Goal: Transaction & Acquisition: Purchase product/service

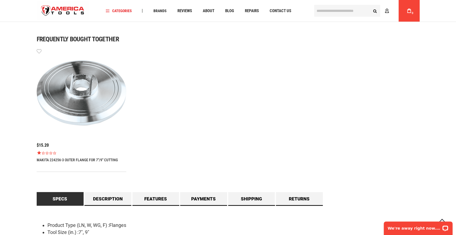
click at [44, 152] on icon "Rated 1.0 out of 5 stars 1 reviews" at bounding box center [43, 153] width 4 height 4
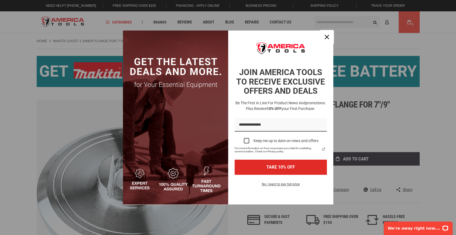
click at [325, 35] on div "Close" at bounding box center [326, 37] width 9 height 9
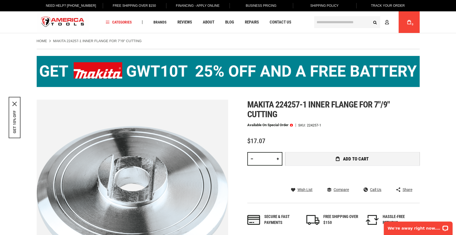
click at [353, 158] on span "Add to Cart" at bounding box center [356, 158] width 26 height 5
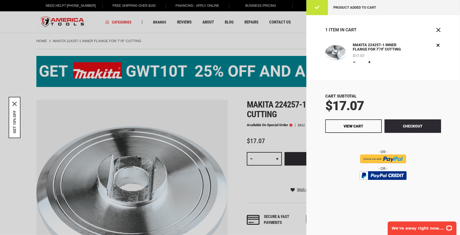
click at [320, 9] on div "Product added to cart" at bounding box center [384, 7] width 154 height 15
click at [439, 29] on span "Close" at bounding box center [438, 29] width 5 height 5
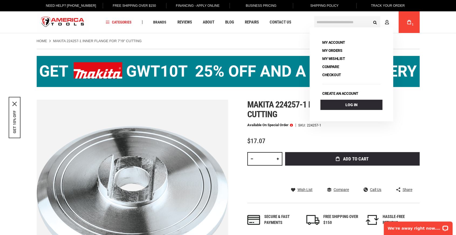
click at [347, 21] on input "text" at bounding box center [347, 22] width 66 height 12
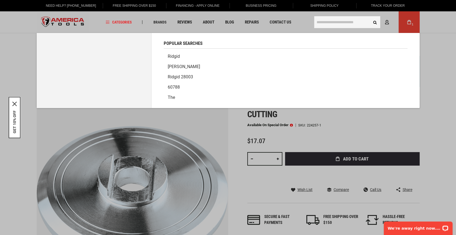
paste input "**********"
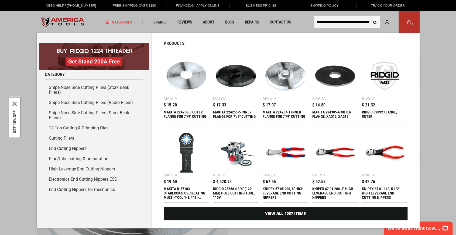
type input "**********"
click at [230, 111] on div "MAKITA 224255-5 INNER FLANGE FOR 7"/9" CUTTING" at bounding box center [236, 116] width 46 height 13
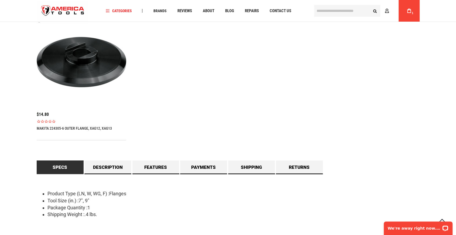
scroll to position [418, 0]
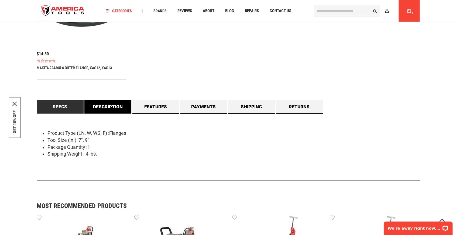
click at [99, 106] on link "Description" at bounding box center [107, 106] width 47 height 13
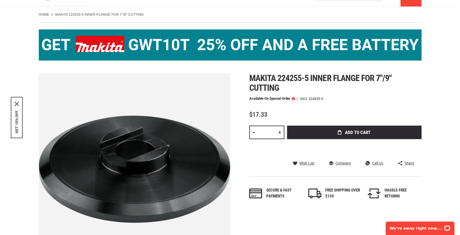
scroll to position [0, 0]
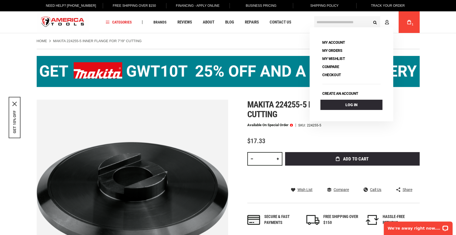
click at [410, 22] on icon at bounding box center [409, 22] width 4 height 4
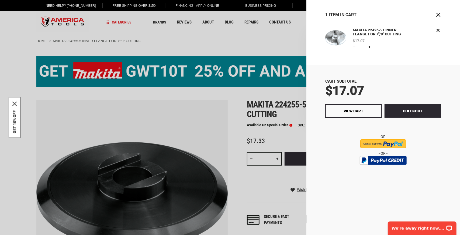
click at [340, 39] on img at bounding box center [335, 37] width 21 height 21
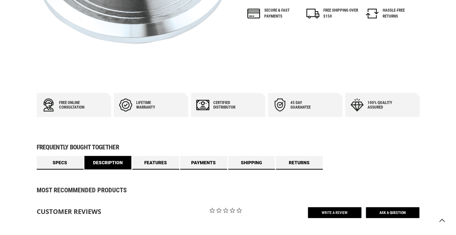
click at [122, 161] on link "Description" at bounding box center [107, 162] width 47 height 13
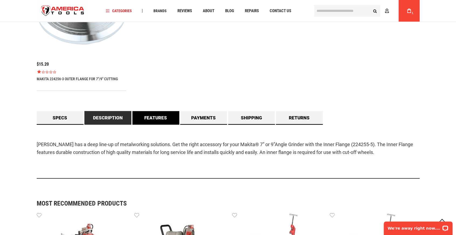
click at [160, 119] on link "Features" at bounding box center [155, 117] width 47 height 13
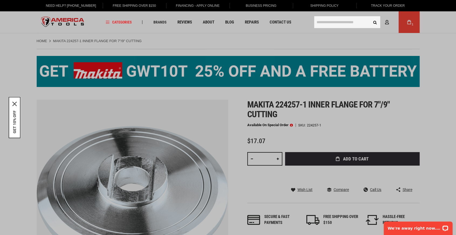
click at [334, 22] on input "text" at bounding box center [347, 22] width 66 height 12
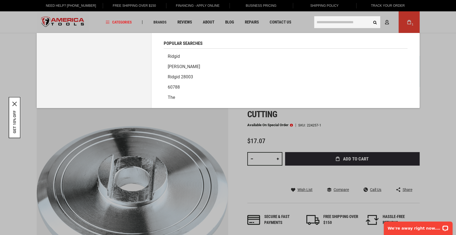
paste input "**********"
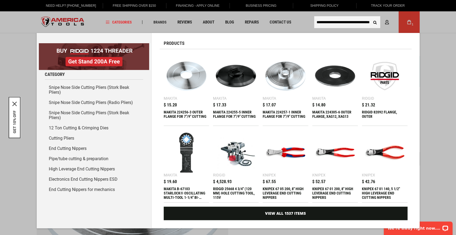
type input "**********"
click at [370, 17] on button "Search" at bounding box center [375, 22] width 10 height 10
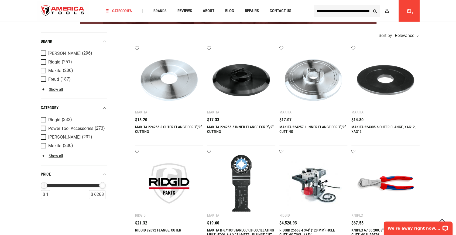
click at [159, 127] on link "MAKITA 224256-3 OUTER FLANGE FOR 7"/9" CUTTING" at bounding box center [168, 129] width 67 height 9
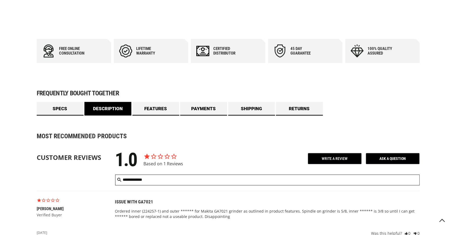
click at [115, 108] on link "Description" at bounding box center [107, 108] width 47 height 13
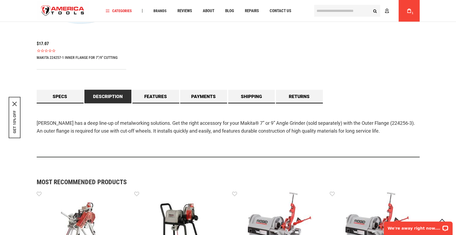
scroll to position [436, 0]
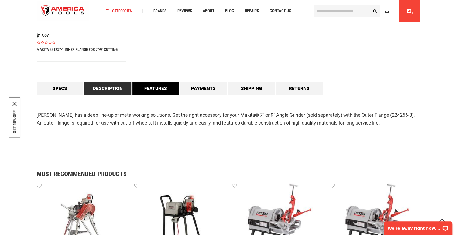
click at [152, 88] on link "Features" at bounding box center [155, 87] width 47 height 13
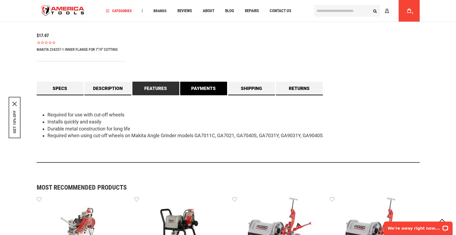
click at [196, 89] on link "Payments" at bounding box center [203, 87] width 47 height 13
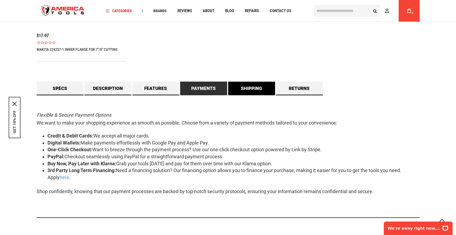
click at [243, 90] on link "Shipping" at bounding box center [251, 87] width 47 height 13
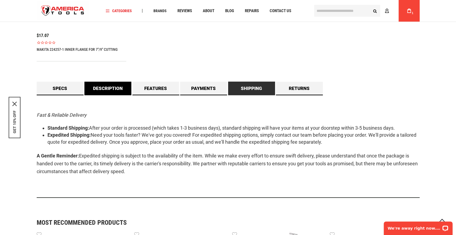
click at [118, 88] on link "Description" at bounding box center [107, 87] width 47 height 13
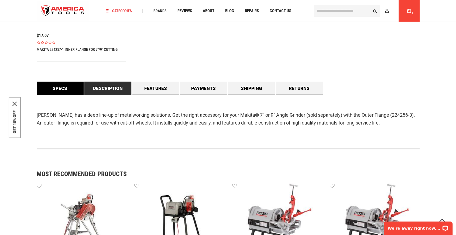
click at [76, 89] on link "Specs" at bounding box center [60, 87] width 47 height 13
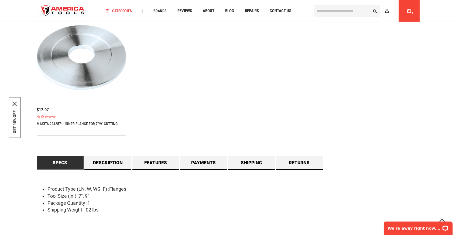
scroll to position [355, 0]
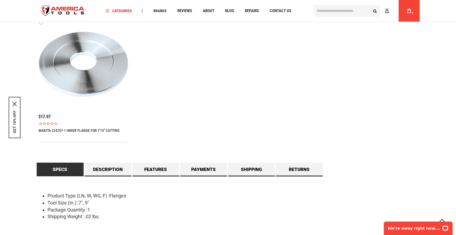
drag, startPoint x: 49, startPoint y: 131, endPoint x: 59, endPoint y: 132, distance: 9.8
click at [59, 132] on link "MAKITA 224257-1 INNER FLANGE FOR 7"/9" CUTTING" at bounding box center [79, 130] width 81 height 4
drag, startPoint x: 50, startPoint y: 131, endPoint x: 61, endPoint y: 130, distance: 11.3
click at [61, 130] on link "MAKITA 224257-1 INNER FLANGE FOR 7"/9" CUTTING" at bounding box center [78, 130] width 81 height 4
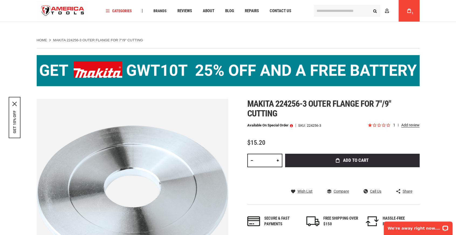
scroll to position [27, 0]
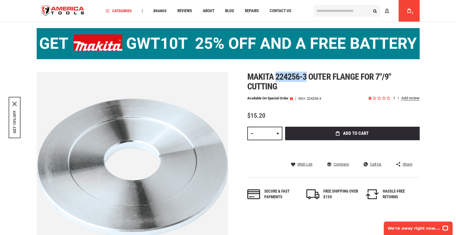
drag, startPoint x: 283, startPoint y: 77, endPoint x: 306, endPoint y: 78, distance: 23.5
click at [306, 78] on span "Makita 224256-3 outer flange for 7"/9" cutting" at bounding box center [319, 81] width 144 height 20
copy span "224256-3"
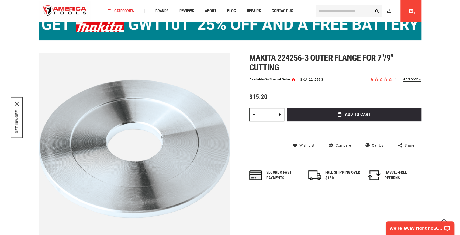
scroll to position [54, 0]
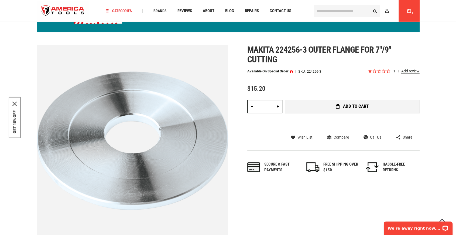
click at [365, 105] on span "Add to Cart" at bounding box center [356, 106] width 26 height 5
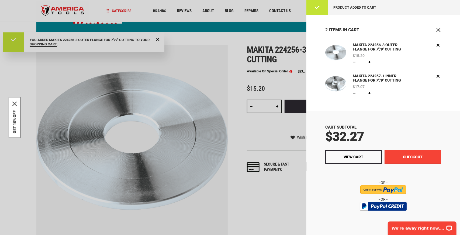
click at [403, 154] on button "Checkout" at bounding box center [413, 156] width 57 height 13
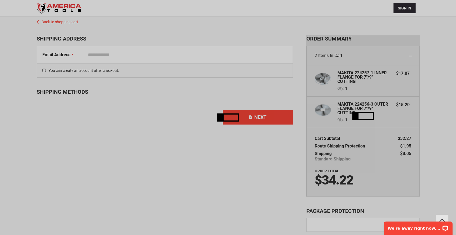
scroll to position [35, 0]
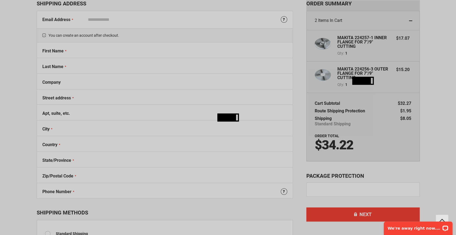
select select "**"
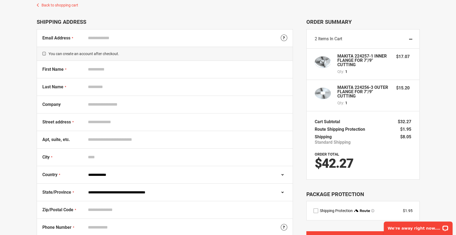
scroll to position [8, 0]
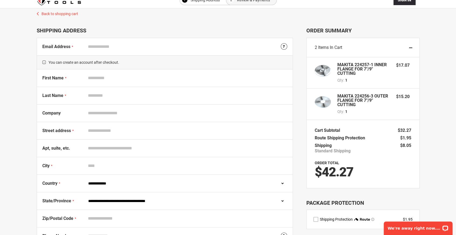
click at [95, 46] on input "Email Address" at bounding box center [186, 47] width 202 height 10
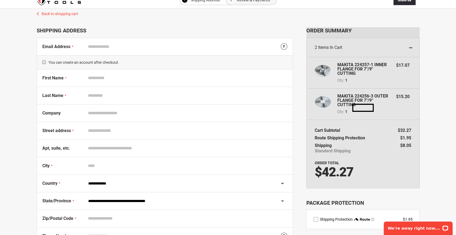
type input "**********"
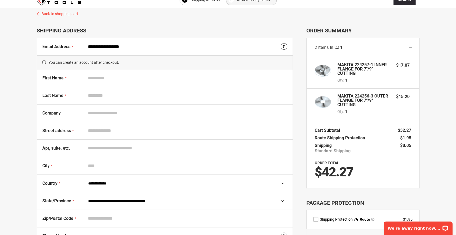
click at [113, 79] on input "First Name" at bounding box center [186, 78] width 202 height 10
type input "*****"
type input "******"
type input "**********"
type input "*******"
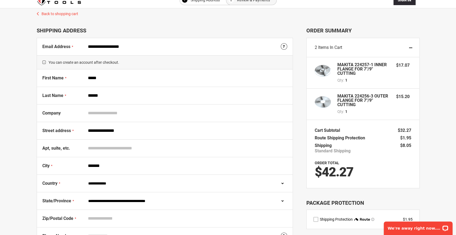
select select "**"
type input "*****"
type input "**********"
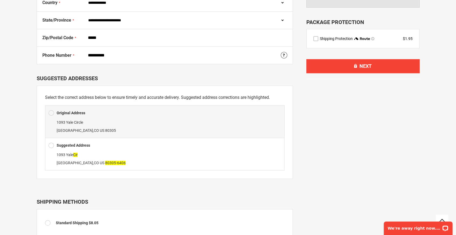
scroll to position [197, 0]
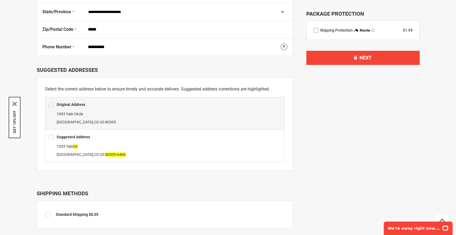
click at [53, 136] on span at bounding box center [51, 137] width 5 height 8
click at [51, 134] on span at bounding box center [51, 137] width 5 height 8
click at [51, 136] on span at bounding box center [51, 137] width 5 height 8
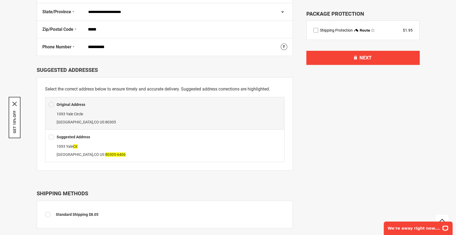
click at [51, 136] on span at bounding box center [51, 137] width 5 height 8
click at [51, 135] on span at bounding box center [51, 137] width 5 height 8
click at [51, 134] on span at bounding box center [51, 137] width 5 height 8
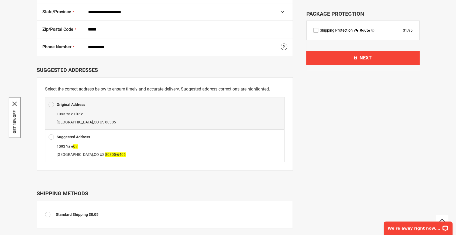
click at [51, 134] on span at bounding box center [51, 137] width 5 height 8
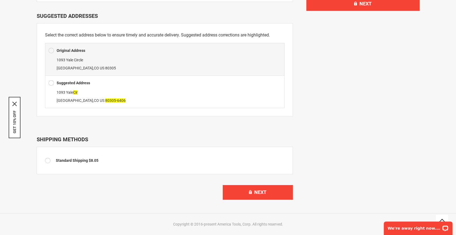
click at [49, 79] on span at bounding box center [51, 83] width 5 height 8
drag, startPoint x: 51, startPoint y: 84, endPoint x: 68, endPoint y: 91, distance: 17.9
click at [51, 84] on span at bounding box center [51, 83] width 5 height 8
click at [94, 95] on div "[STREET_ADDRESS]" at bounding box center [165, 96] width 232 height 16
click at [99, 50] on div "Original Address" at bounding box center [165, 50] width 232 height 8
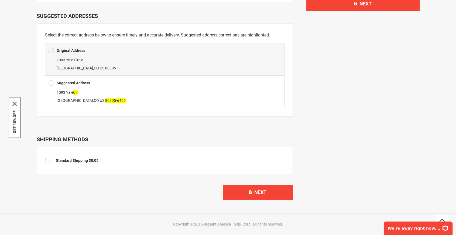
click at [94, 90] on div "[STREET_ADDRESS]" at bounding box center [165, 96] width 232 height 16
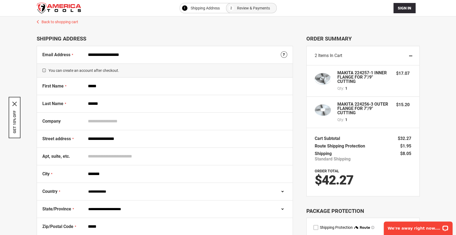
scroll to position [108, 0]
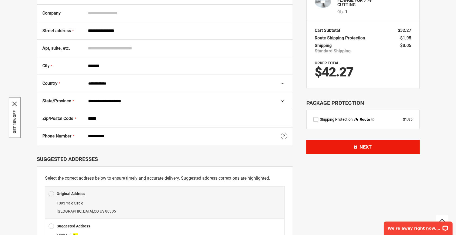
click at [329, 148] on button "Next" at bounding box center [362, 147] width 113 height 14
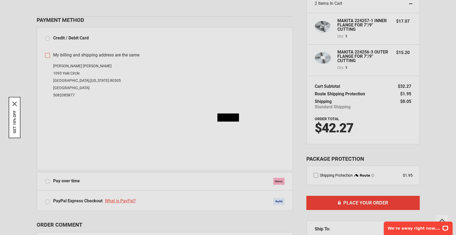
scroll to position [54, 0]
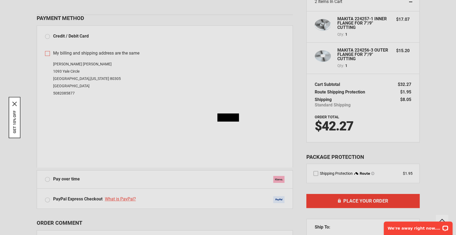
click at [315, 173] on body "Please wait... The store will not work correctly in the case when cookies are d…" at bounding box center [228, 63] width 456 height 235
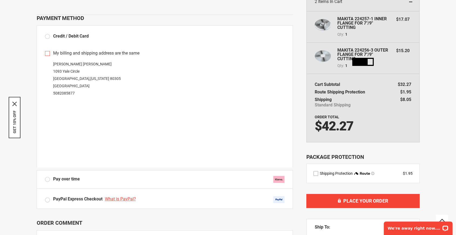
click at [317, 173] on label "route shipping protection selector element" at bounding box center [315, 173] width 5 height 5
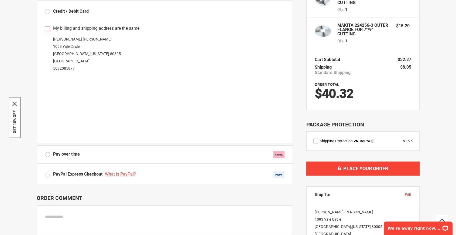
scroll to position [81, 0]
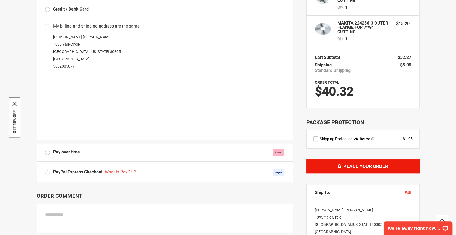
click at [362, 168] on span "Place Your Order" at bounding box center [365, 166] width 45 height 6
